Goal: Task Accomplishment & Management: Use online tool/utility

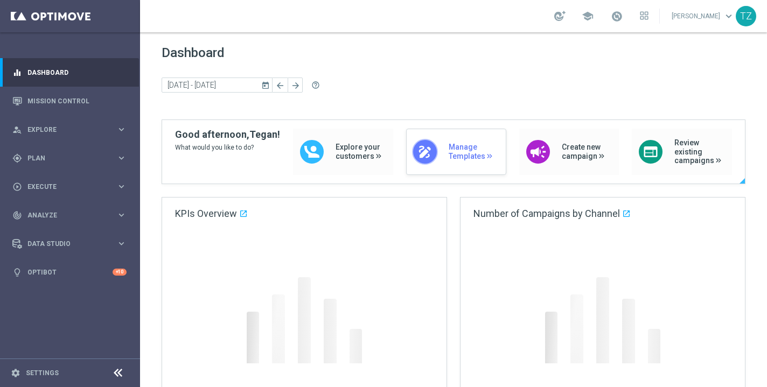
click at [436, 145] on div "draw Manage Templates" at bounding box center [456, 152] width 100 height 46
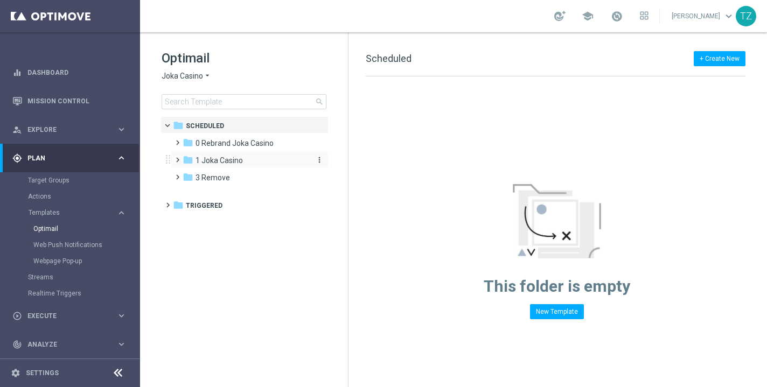
click at [221, 159] on span "1 Joka Casino" at bounding box center [219, 161] width 47 height 10
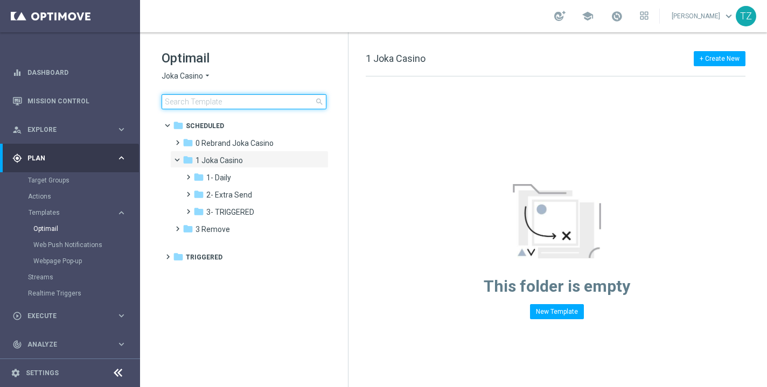
click at [233, 105] on input at bounding box center [244, 101] width 165 height 15
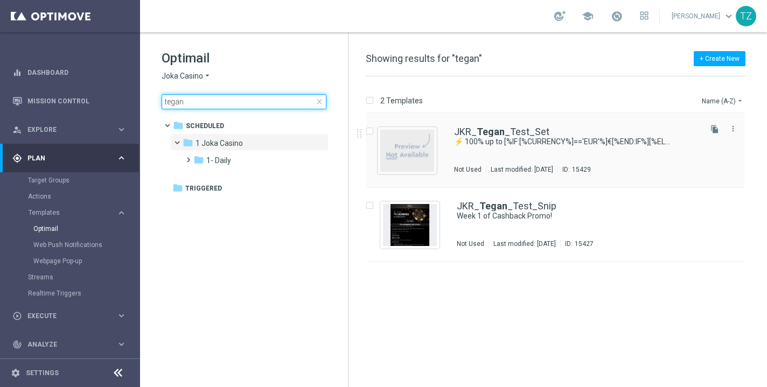
type input "tegan"
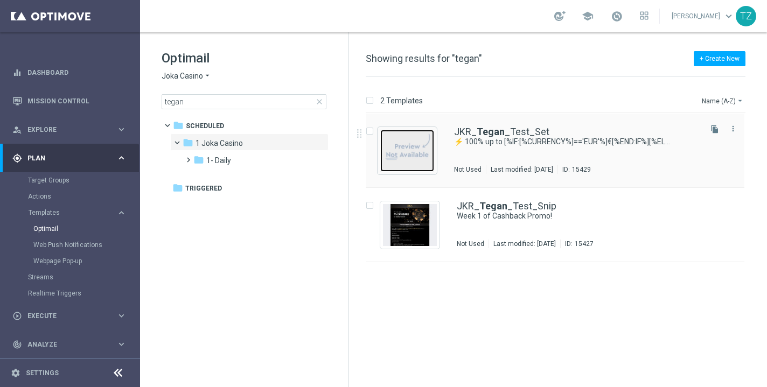
click at [418, 156] on img "Press SPACE to select this row." at bounding box center [407, 151] width 54 height 42
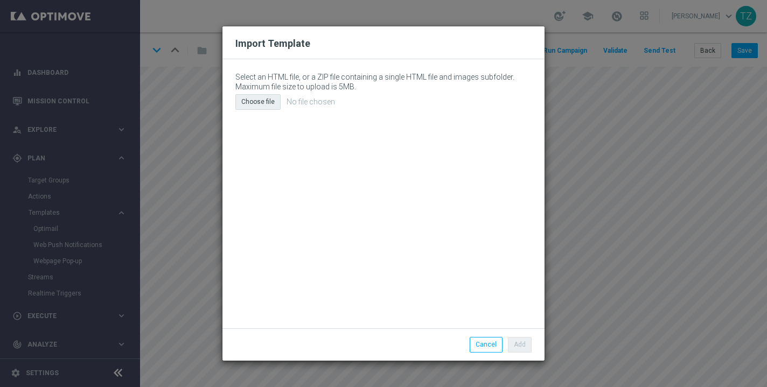
click at [270, 100] on div "Choose file" at bounding box center [257, 101] width 45 height 15
type input "C:\fakepath\email (28).html"
click at [523, 344] on button "Add" at bounding box center [520, 344] width 24 height 15
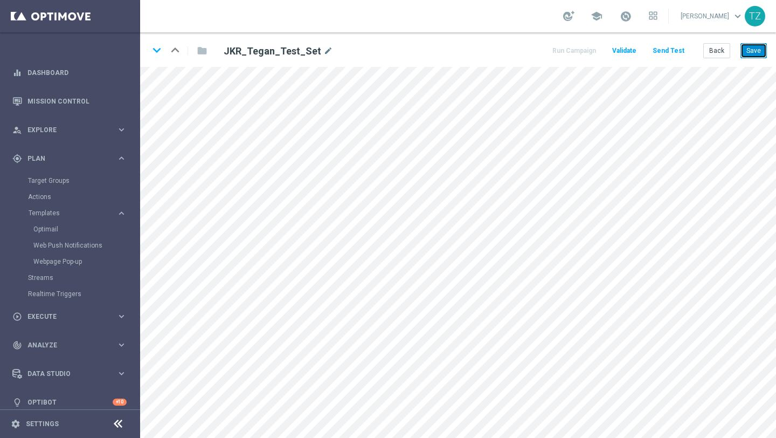
click at [757, 54] on button "Save" at bounding box center [753, 50] width 26 height 15
click at [452, 370] on icon "edit" at bounding box center [449, 370] width 8 height 9
type input "1-800-173-035"
checkbox input "false"
click at [668, 50] on button "Send Test" at bounding box center [668, 51] width 35 height 15
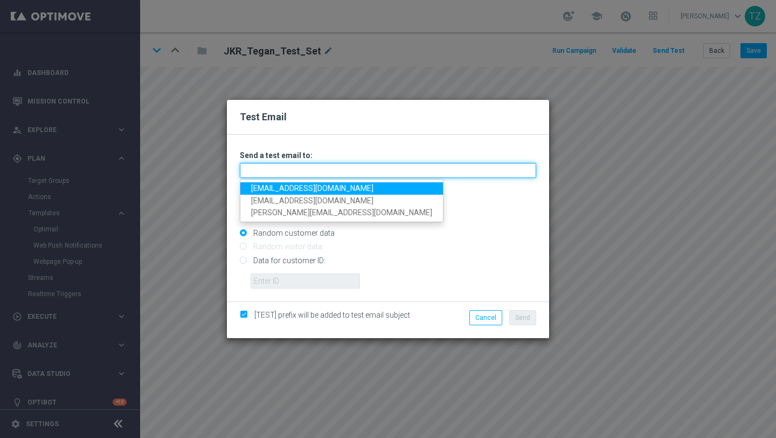
click at [322, 172] on input "text" at bounding box center [388, 170] width 296 height 15
type input "tegan@goldmedialab.com,zwarttegan@gmail.com"
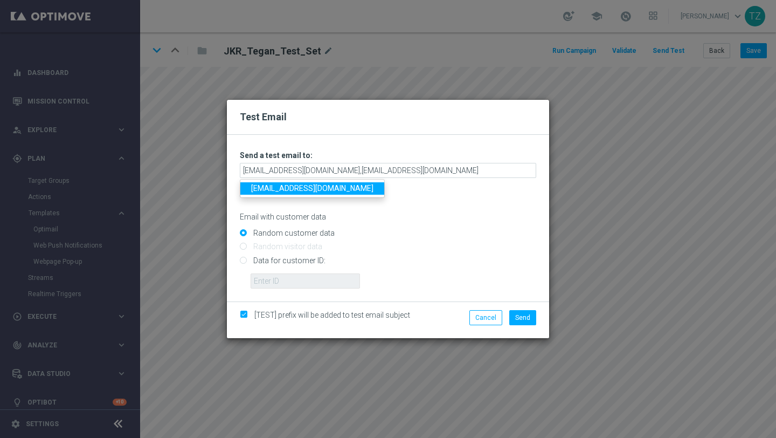
click at [322, 188] on link "zwarttegan@gmail.com" at bounding box center [312, 188] width 144 height 12
click at [525, 315] on span "Send" at bounding box center [522, 318] width 15 height 8
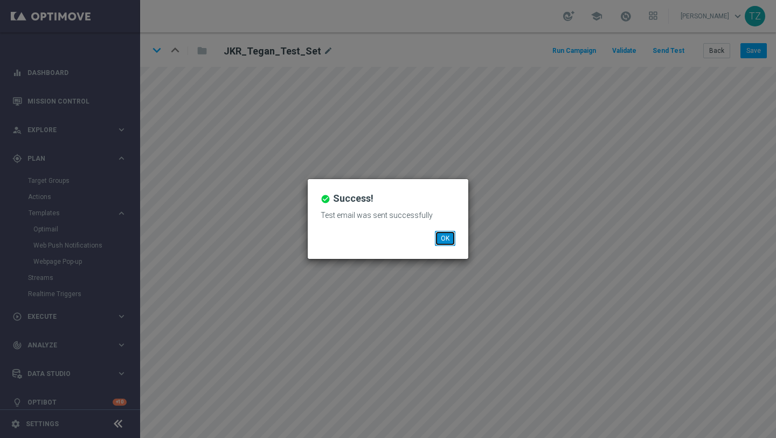
click at [446, 237] on button "OK" at bounding box center [445, 238] width 20 height 15
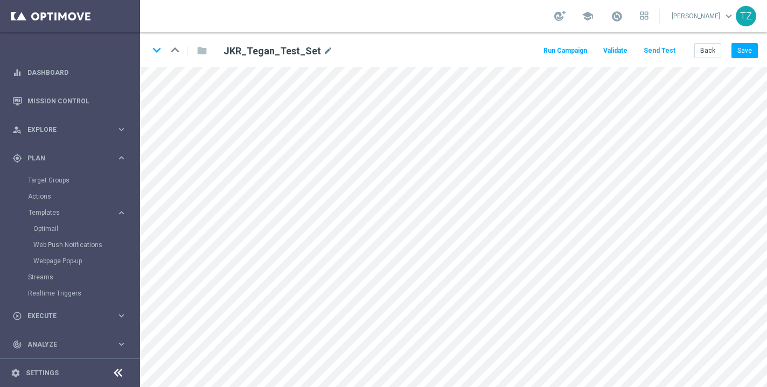
click at [659, 50] on button "Send Test" at bounding box center [659, 51] width 35 height 15
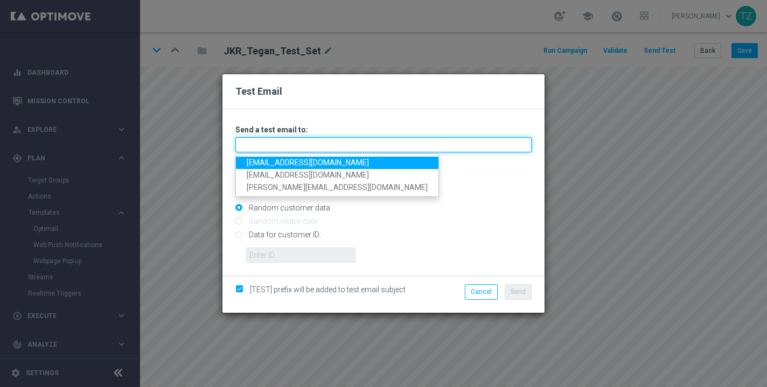
click at [305, 138] on input "text" at bounding box center [383, 144] width 296 height 15
type input "jake@goldmedialab.com"
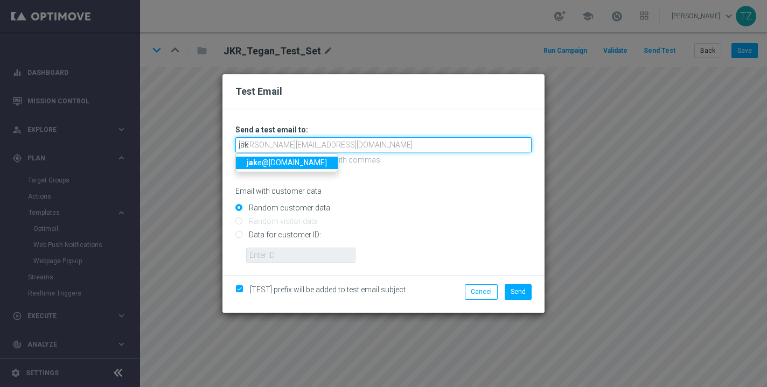
type input "jake@goldmedialab.com"
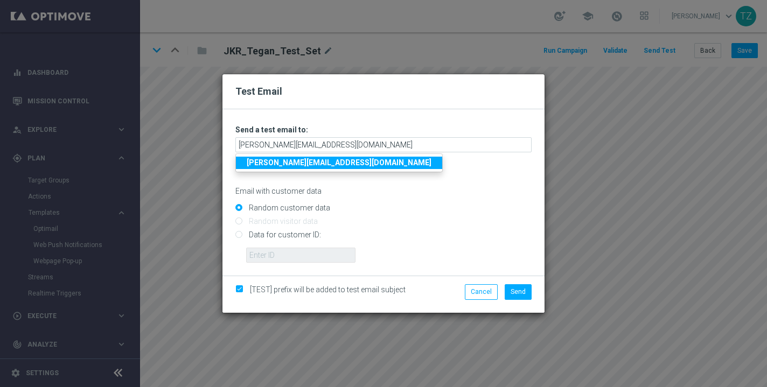
click at [408, 175] on div "Email with customer data" at bounding box center [383, 182] width 296 height 29
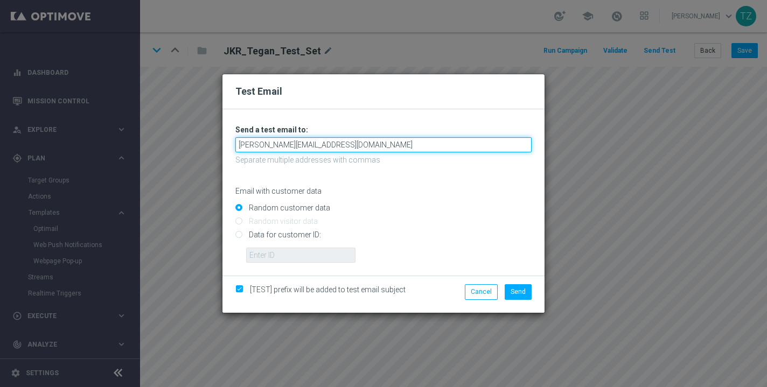
click at [341, 145] on input "jake@goldmedialab.com" at bounding box center [383, 144] width 296 height 15
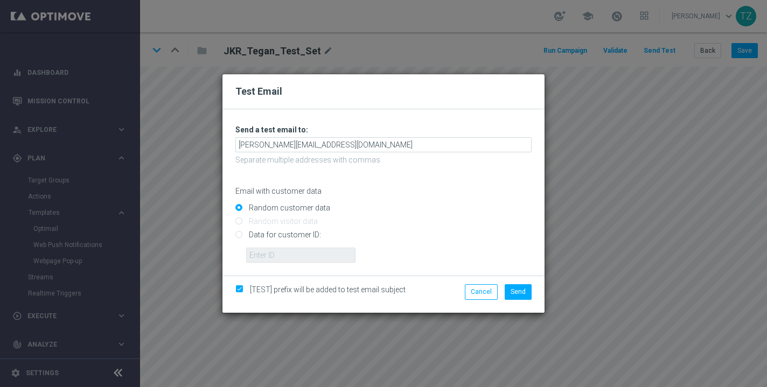
click at [479, 164] on p "Separate multiple addresses with commas" at bounding box center [383, 160] width 296 height 10
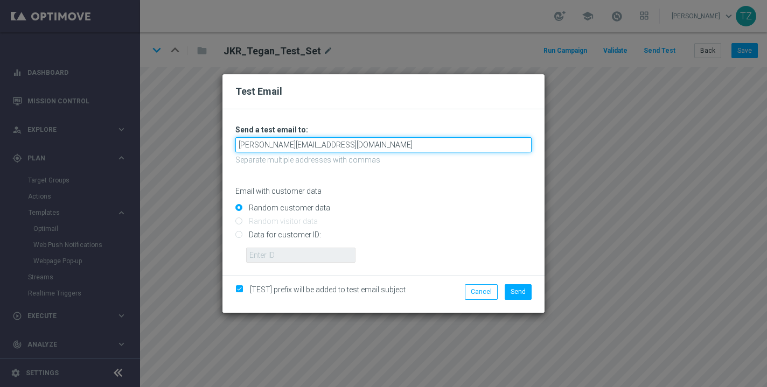
click at [340, 144] on input "jake@goldmedialab.com" at bounding box center [383, 144] width 296 height 15
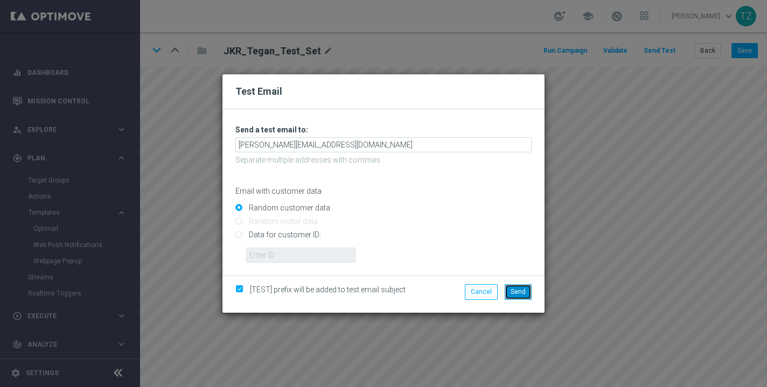
click at [522, 298] on button "Send" at bounding box center [518, 292] width 27 height 15
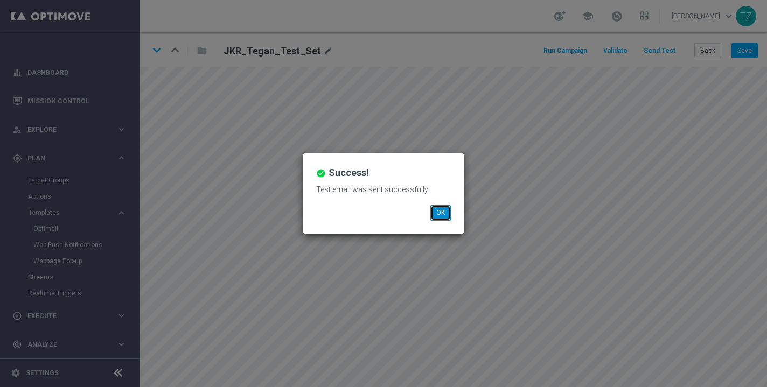
click at [441, 210] on button "OK" at bounding box center [441, 212] width 20 height 15
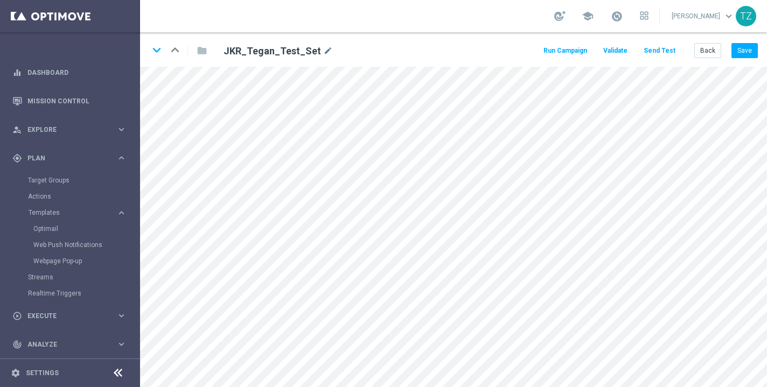
click at [665, 49] on button "Send Test" at bounding box center [659, 51] width 35 height 15
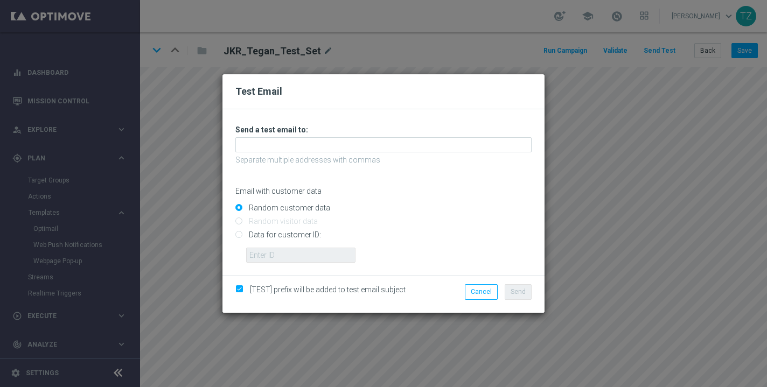
click at [351, 156] on p "Separate multiple addresses with commas" at bounding box center [383, 160] width 296 height 10
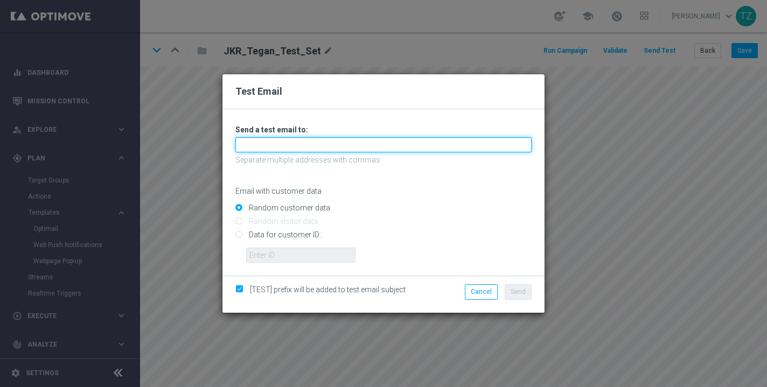
click at [318, 150] on input "text" at bounding box center [383, 144] width 296 height 15
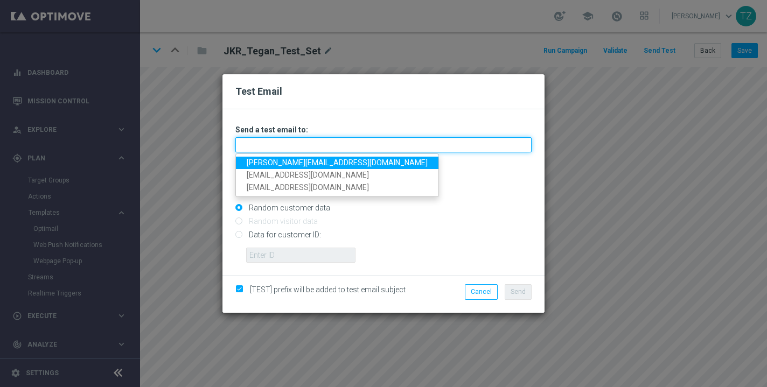
type input "tegan@goldmedialab.com"
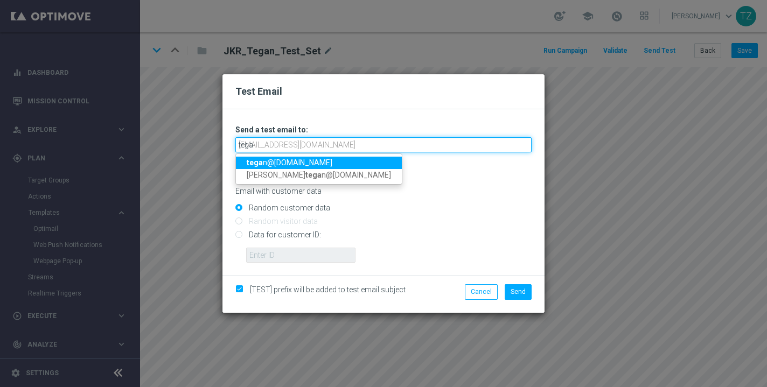
type input "tegan"
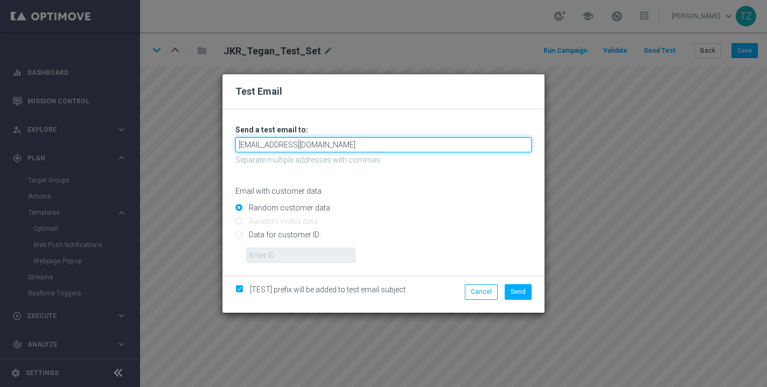
type input "tegangoldmedialab@gmail.com"
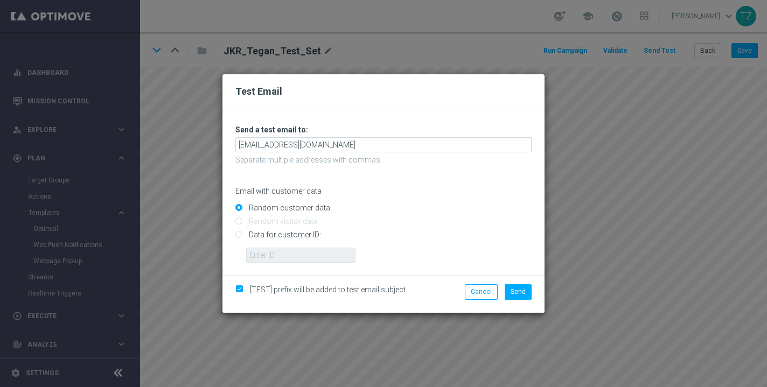
click at [435, 182] on div "Email with customer data" at bounding box center [383, 182] width 296 height 29
click at [524, 295] on span "Send" at bounding box center [518, 292] width 15 height 8
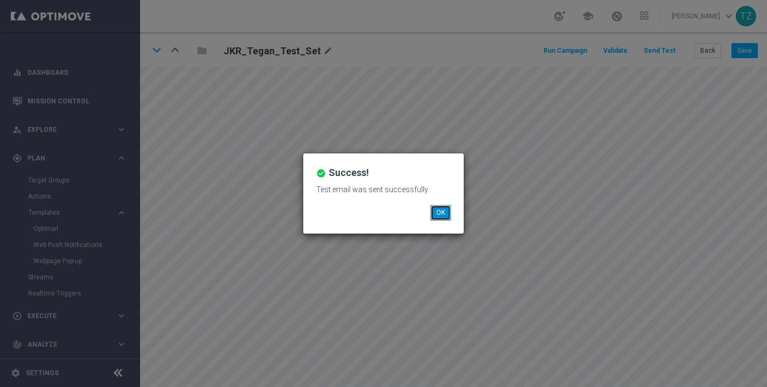
click at [442, 213] on button "OK" at bounding box center [441, 212] width 20 height 15
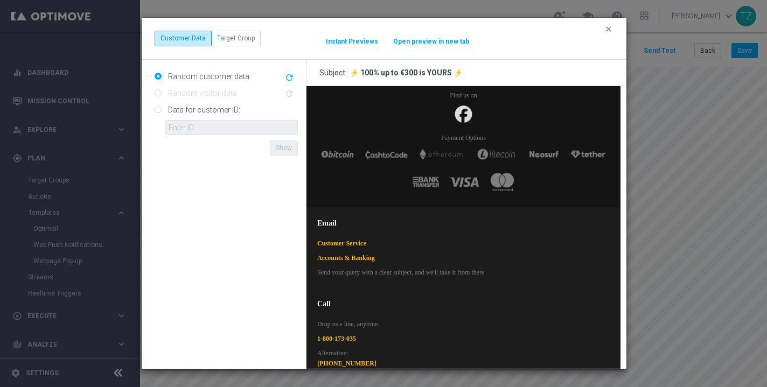
scroll to position [1933, 0]
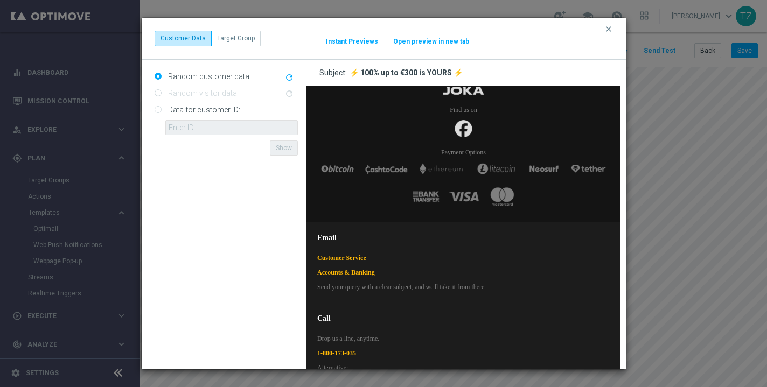
click at [436, 44] on button "Open preview in new tab" at bounding box center [431, 41] width 77 height 9
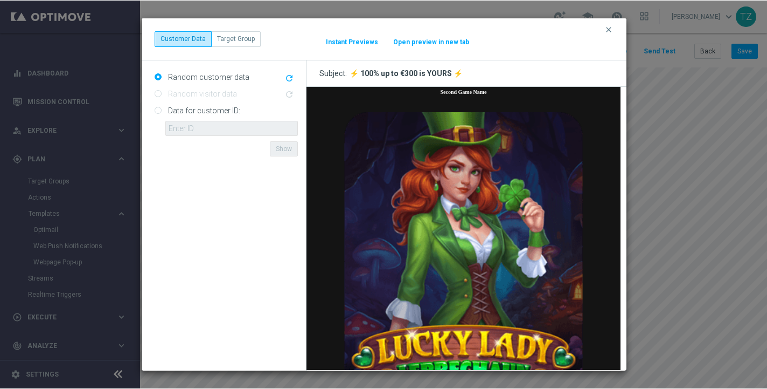
scroll to position [1051, 0]
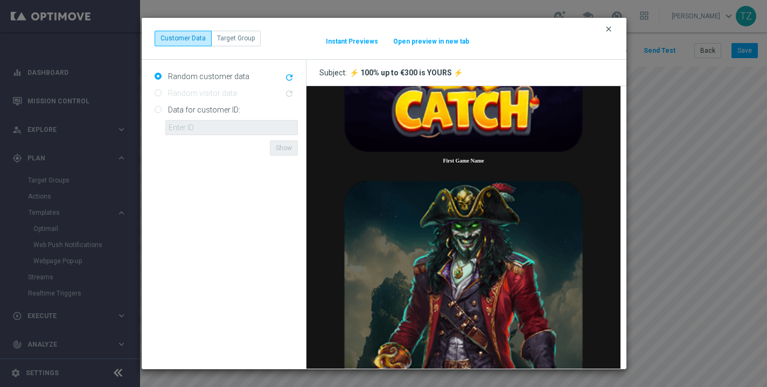
click at [607, 26] on icon "clear" at bounding box center [609, 29] width 9 height 9
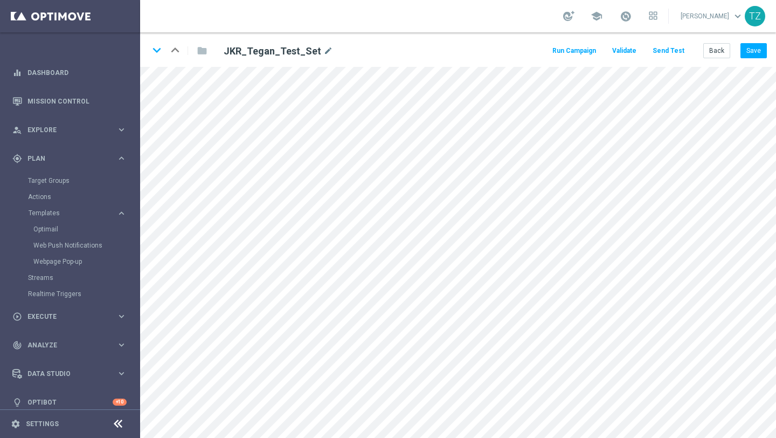
click at [674, 50] on button "Send Test" at bounding box center [668, 51] width 35 height 15
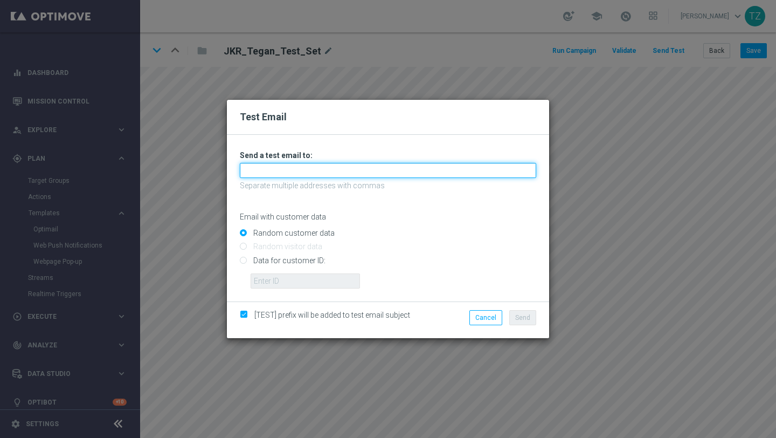
click at [328, 169] on input "text" at bounding box center [388, 170] width 296 height 15
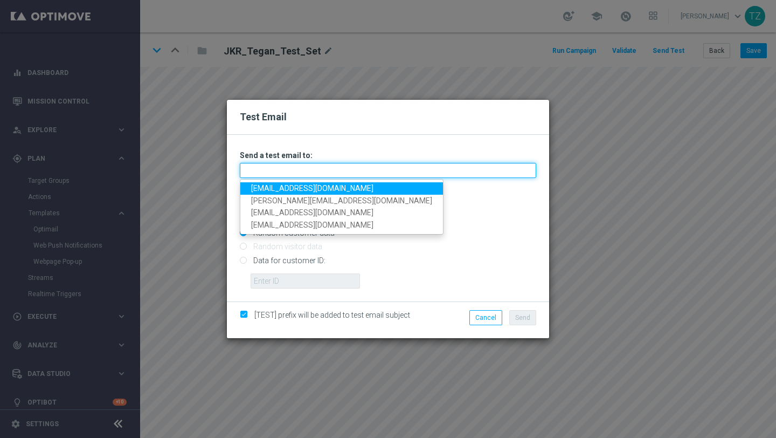
type input "jake@goldmedialab.com"
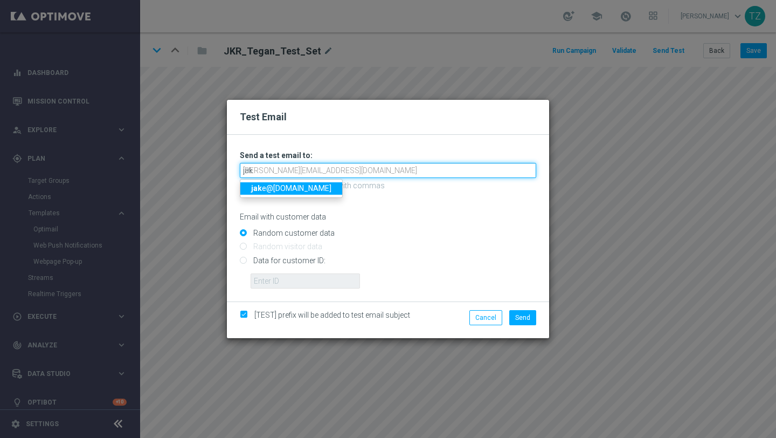
type input "jake"
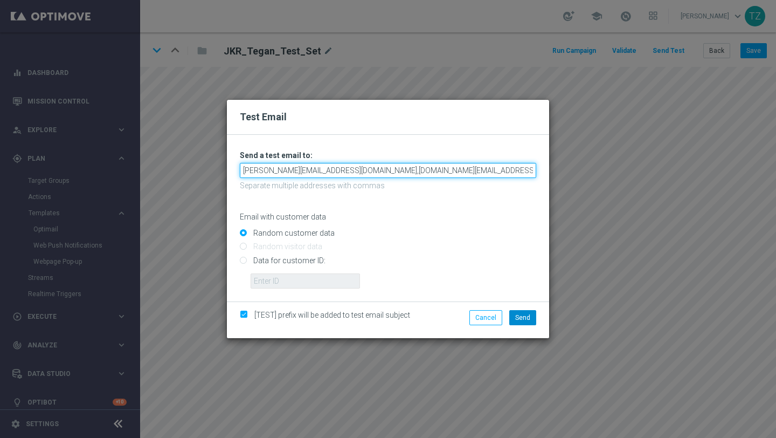
type input "jake.kritzinger@gmail.com,jake.kritzinger@outlook.com"
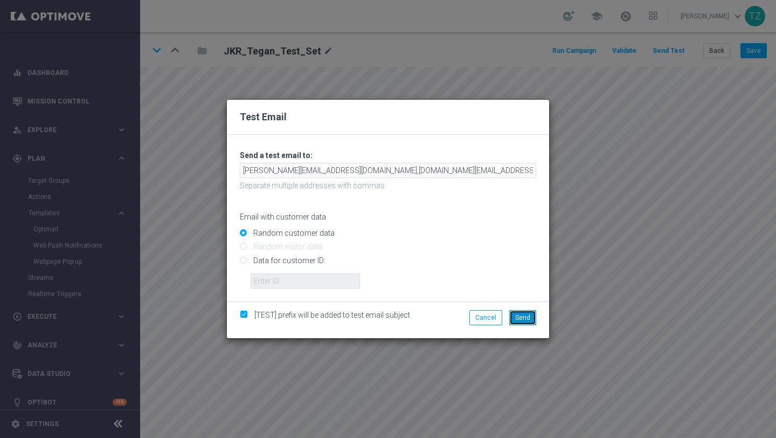
click at [526, 320] on span "Send" at bounding box center [522, 318] width 15 height 8
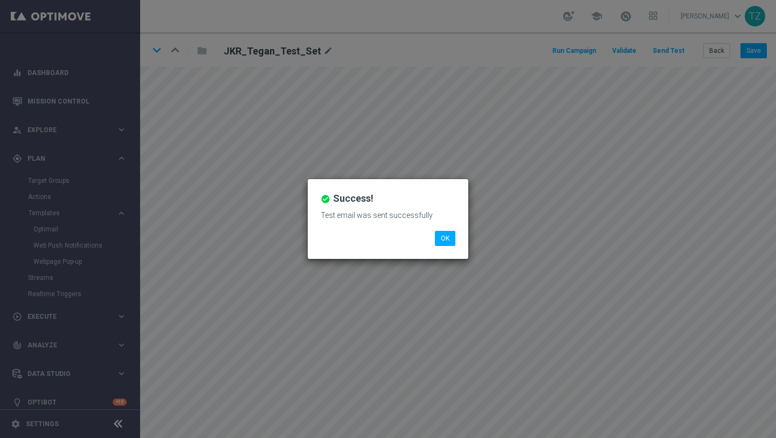
click at [431, 236] on div "check_circle Success! Test email was sent successfully OK" at bounding box center [388, 219] width 161 height 80
click at [448, 238] on button "OK" at bounding box center [445, 238] width 20 height 15
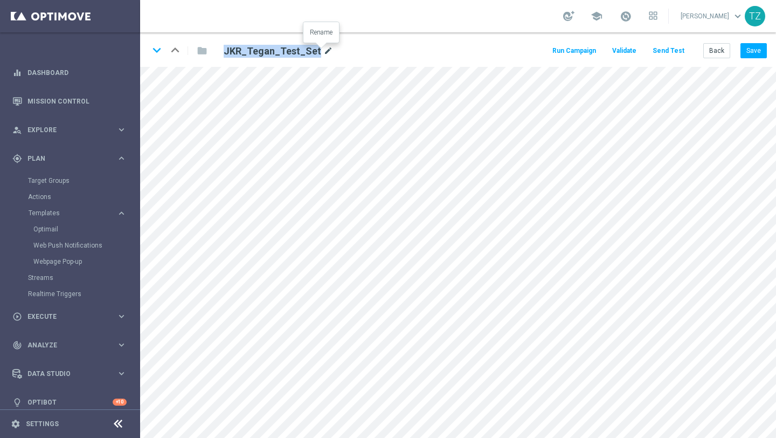
drag, startPoint x: 224, startPoint y: 51, endPoint x: 317, endPoint y: 51, distance: 93.2
click at [317, 51] on div "JKR_Tegan_Test_Set mode_edit" at bounding box center [278, 51] width 109 height 13
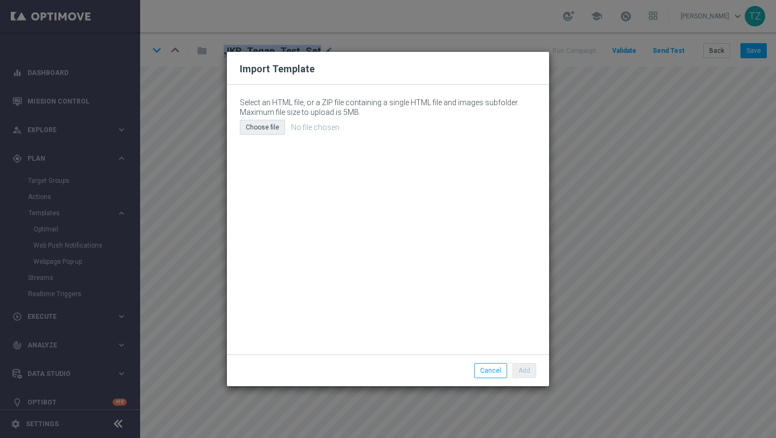
click at [269, 126] on div "Choose file" at bounding box center [262, 127] width 45 height 15
type input "C:\fakepath\email (29).html"
click at [524, 371] on button "Add" at bounding box center [524, 370] width 24 height 15
click at [488, 369] on button "Cancel" at bounding box center [490, 370] width 33 height 15
click at [270, 128] on div "Choose file" at bounding box center [262, 127] width 45 height 15
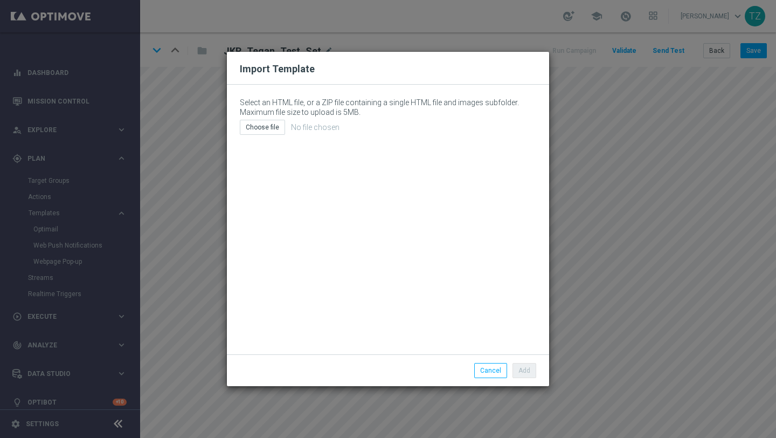
type input "C:\fakepath\email (29).html"
click at [529, 370] on button "Add" at bounding box center [524, 370] width 24 height 15
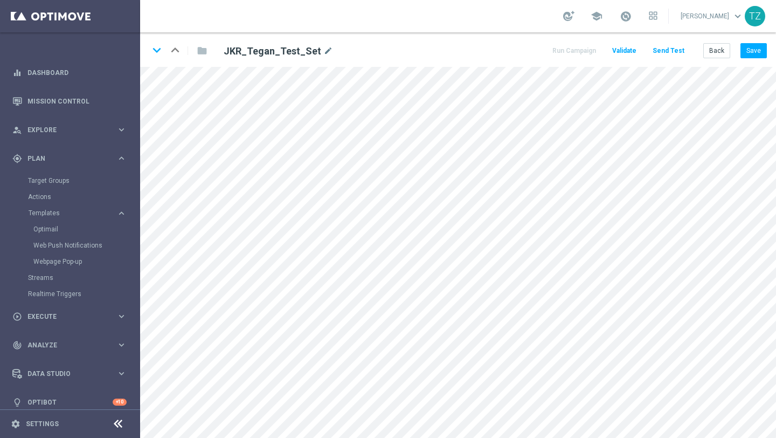
click at [676, 48] on button "Send Test" at bounding box center [668, 51] width 35 height 15
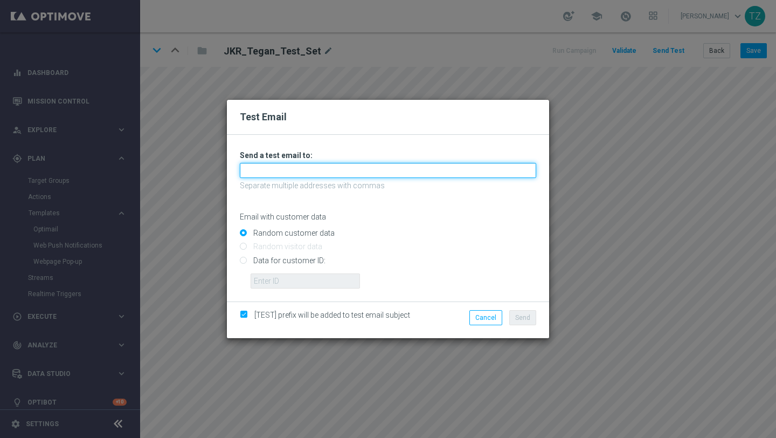
click at [327, 171] on input "text" at bounding box center [388, 170] width 296 height 15
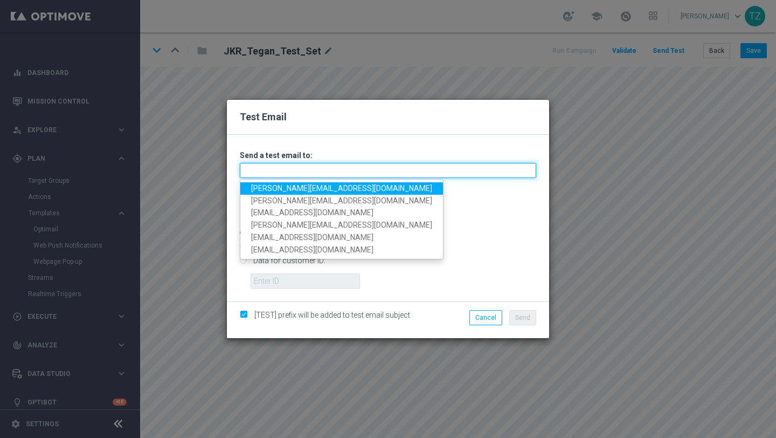
type input "zwarttegan@gmail.com"
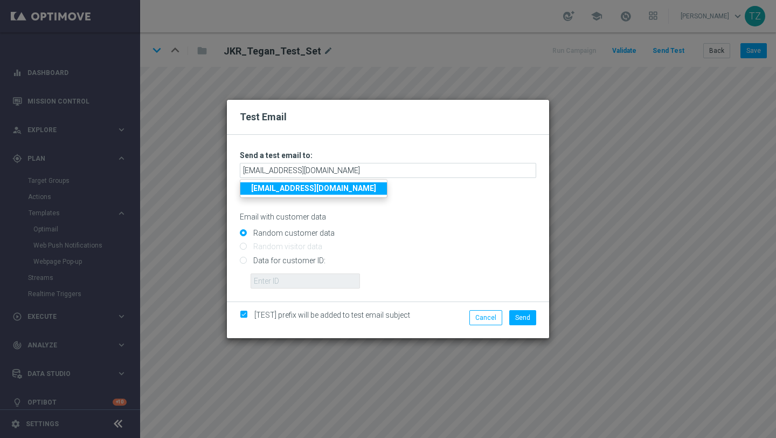
click at [322, 189] on strong "zwarttegan@gmail.com" at bounding box center [313, 188] width 125 height 9
click at [525, 315] on span "Send" at bounding box center [522, 318] width 15 height 8
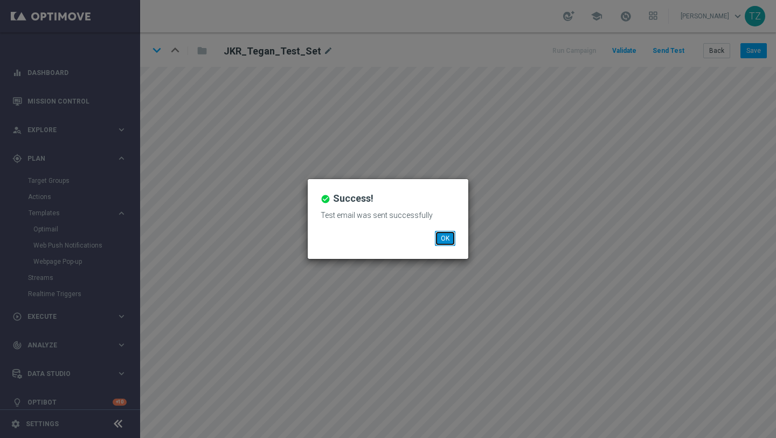
click at [450, 238] on button "OK" at bounding box center [445, 238] width 20 height 15
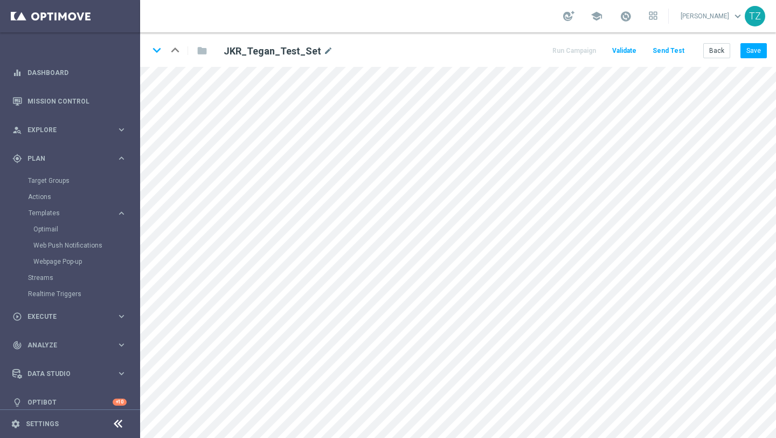
click at [670, 50] on button "Send Test" at bounding box center [668, 51] width 35 height 15
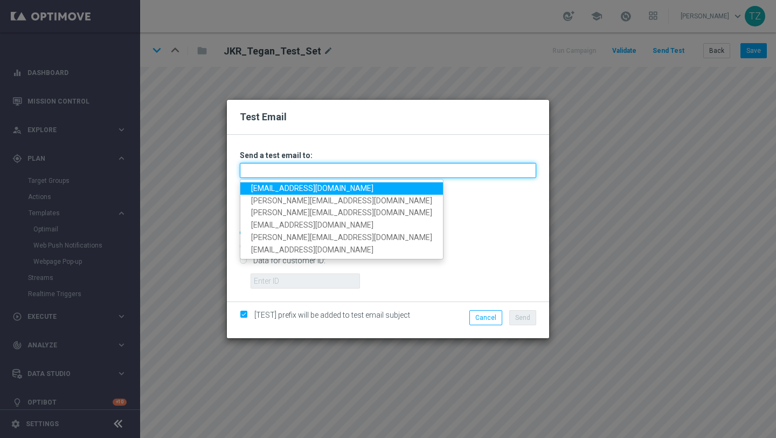
click at [307, 171] on input "text" at bounding box center [388, 170] width 296 height 15
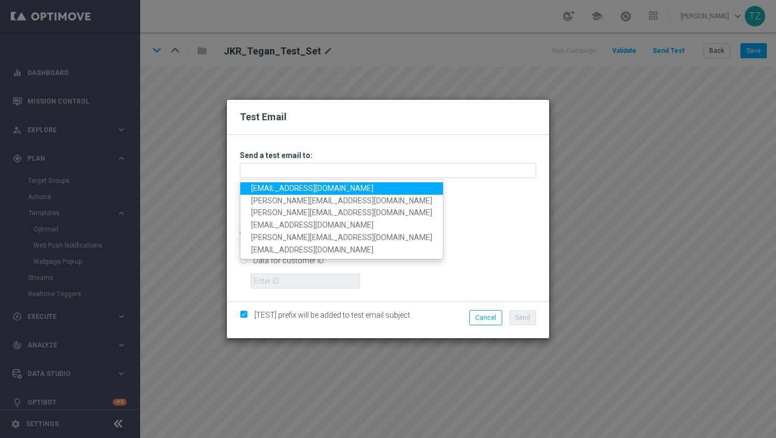
click at [181, 181] on div "Test Email Unable to send test email. If this problem persists, contact your CS…" at bounding box center [388, 219] width 776 height 438
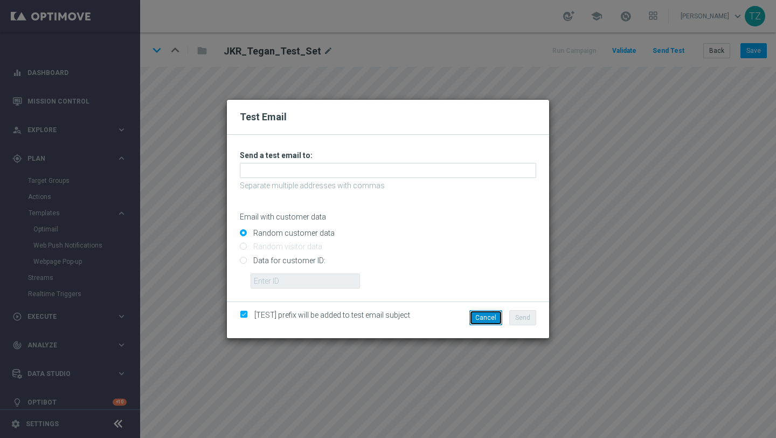
click at [491, 317] on button "Cancel" at bounding box center [485, 317] width 33 height 15
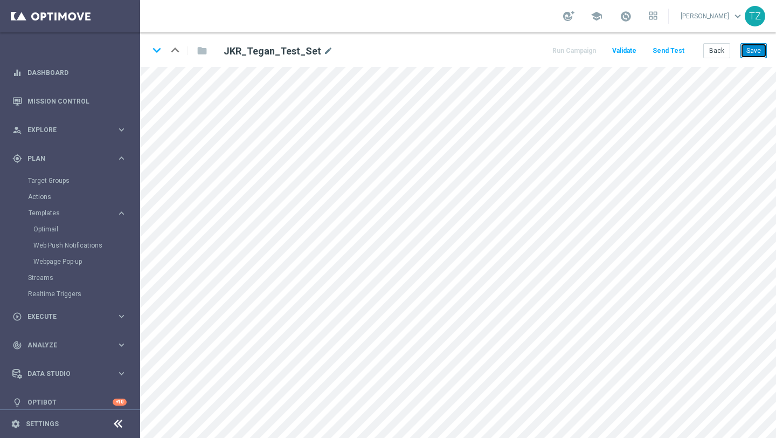
click at [757, 51] on button "Save" at bounding box center [753, 50] width 26 height 15
